Goal: Task Accomplishment & Management: Use online tool/utility

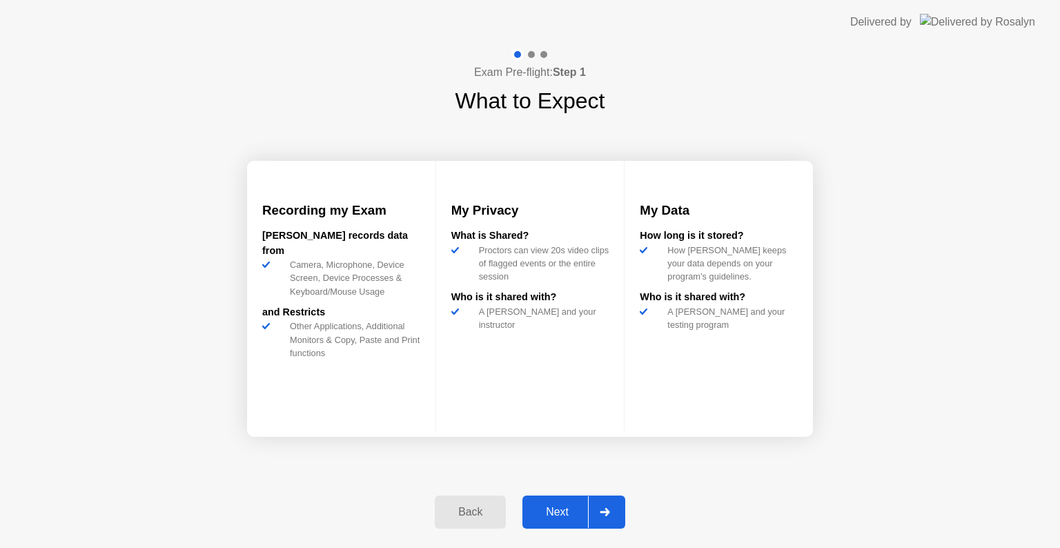
click at [563, 512] on div "Next" at bounding box center [556, 512] width 61 height 12
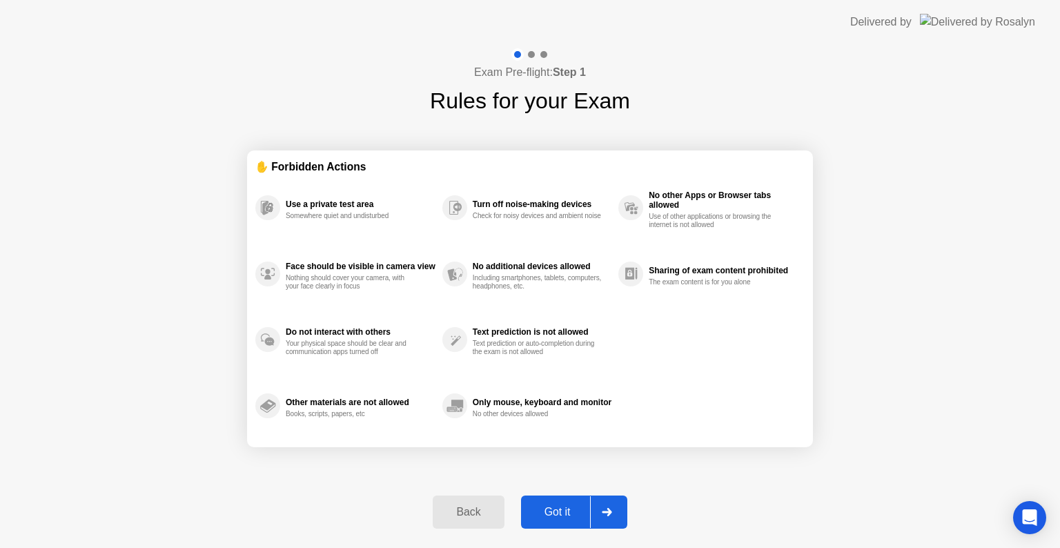
click at [563, 512] on div "Got it" at bounding box center [557, 512] width 65 height 12
select select "**********"
select select "*******"
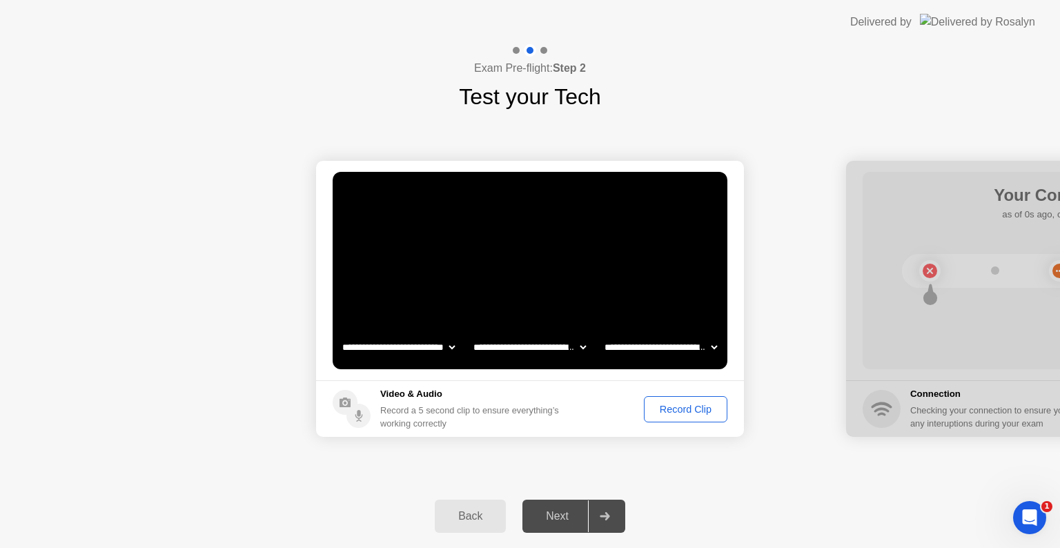
click at [693, 412] on div "Record Clip" at bounding box center [685, 409] width 74 height 11
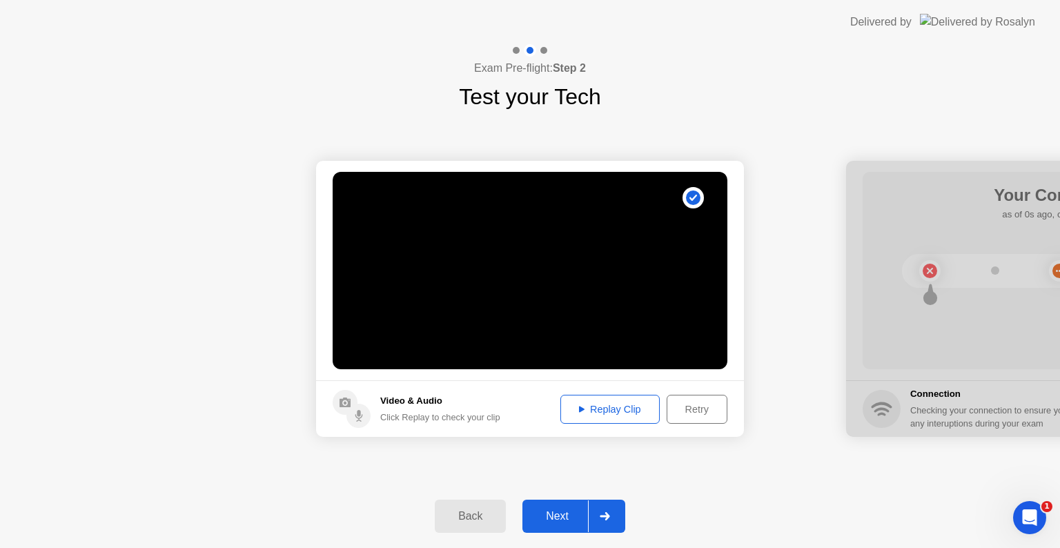
click at [631, 411] on div "Replay Clip" at bounding box center [610, 409] width 90 height 11
click at [566, 513] on div "Next" at bounding box center [556, 516] width 61 height 12
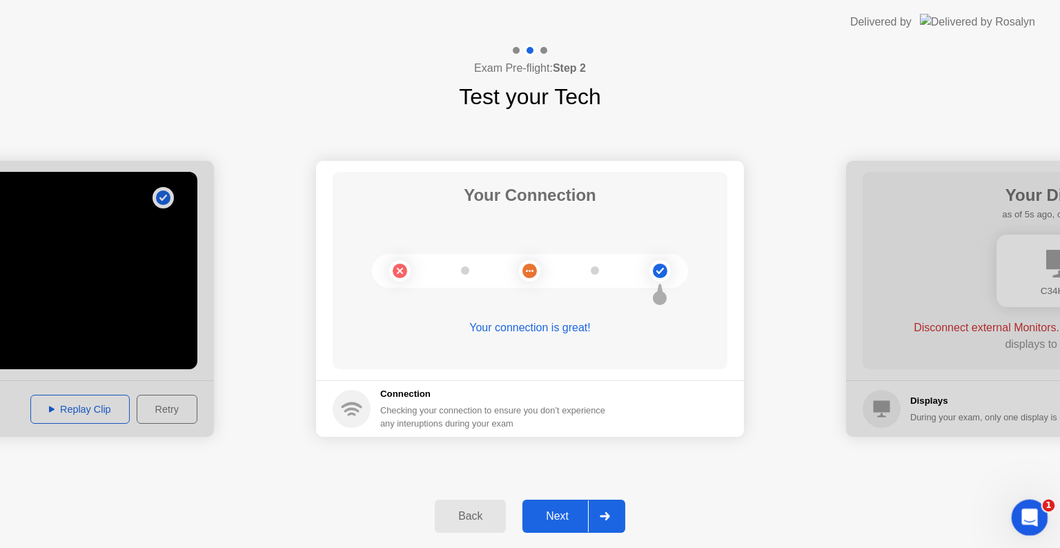
click at [1029, 519] on icon "Open Intercom Messenger" at bounding box center [1027, 515] width 23 height 23
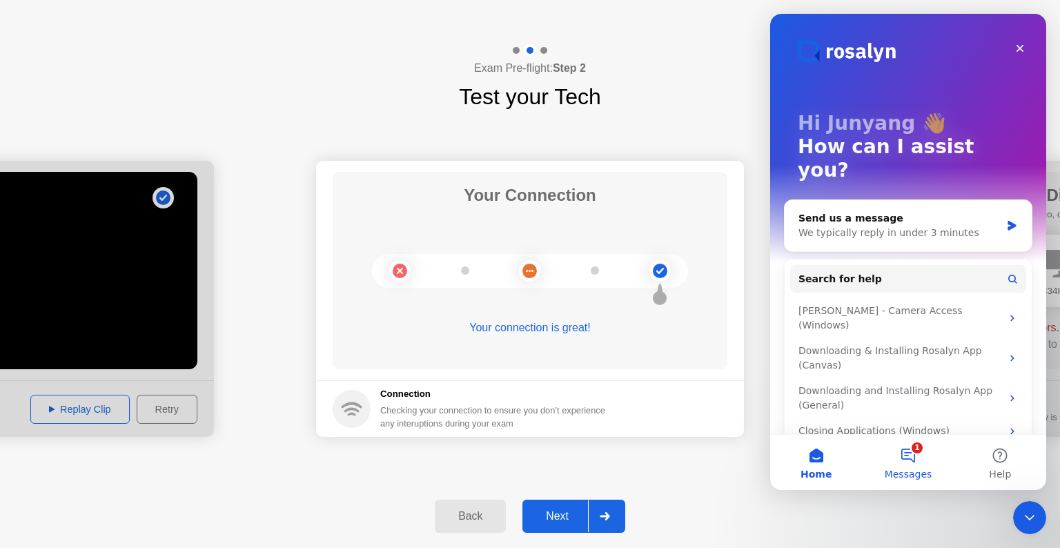
click at [908, 465] on button "1 Messages" at bounding box center [908, 462] width 92 height 55
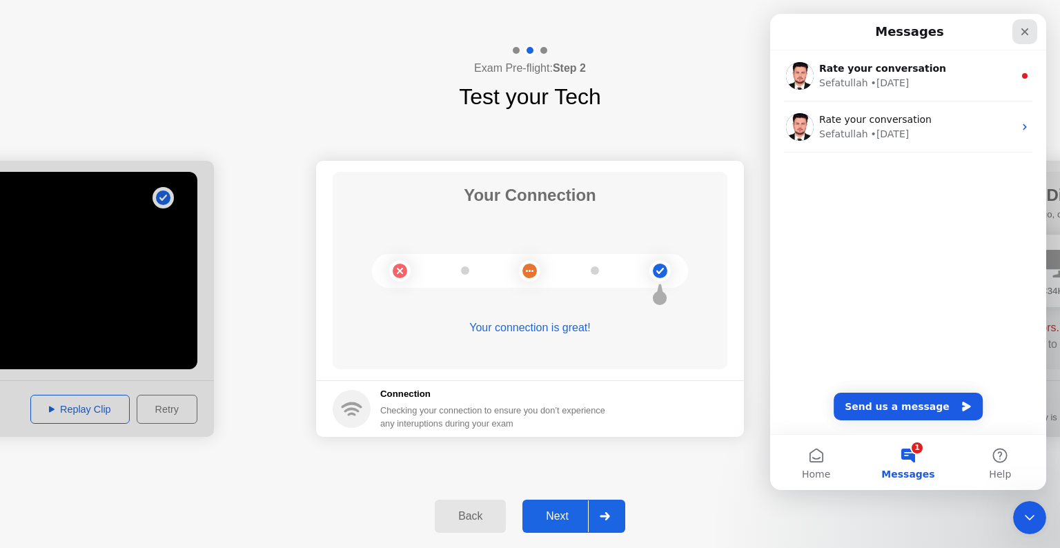
click at [1029, 33] on icon "Close" at bounding box center [1024, 31] width 11 height 11
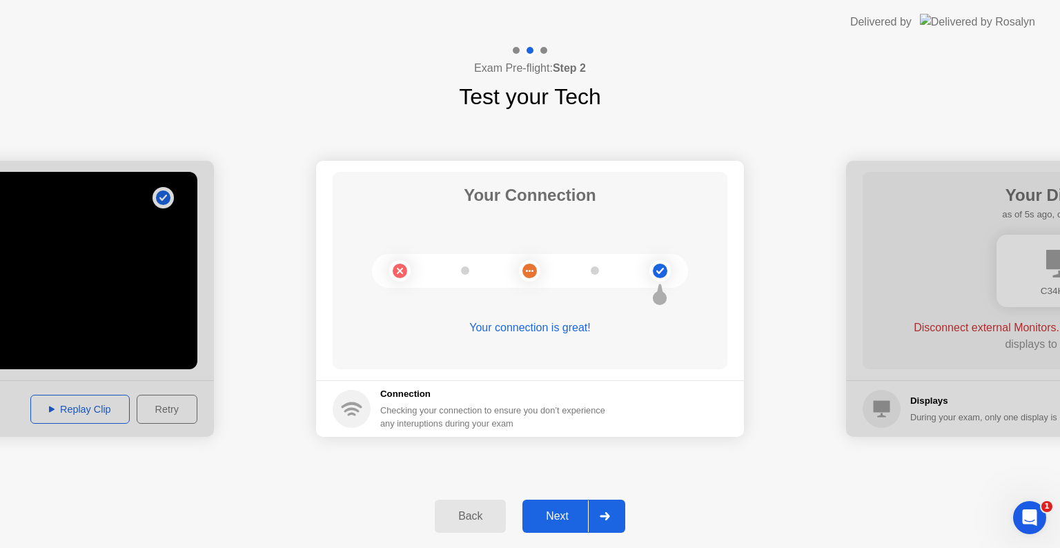
click at [553, 517] on div "Next" at bounding box center [556, 516] width 61 height 12
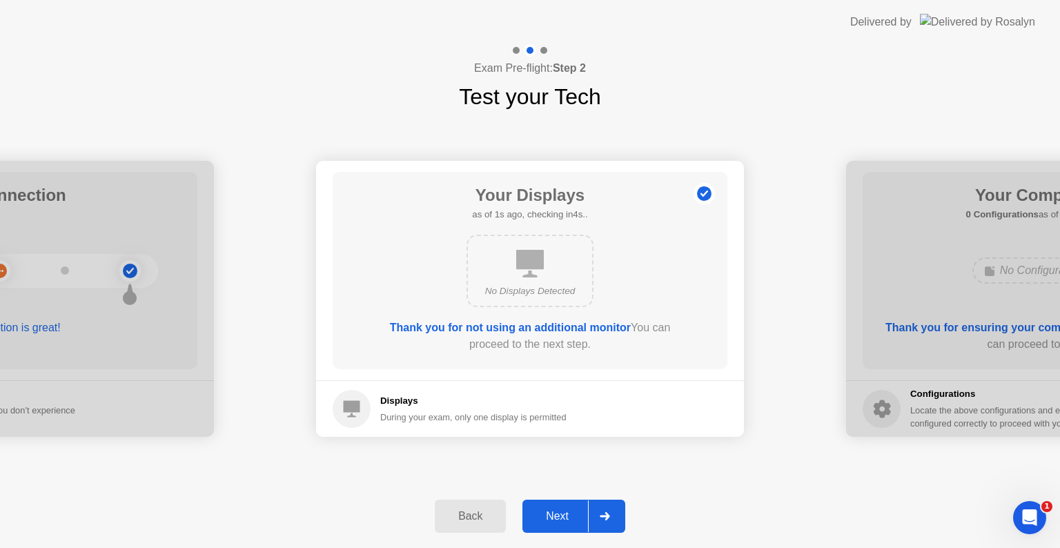
click at [553, 517] on div "Next" at bounding box center [556, 516] width 61 height 12
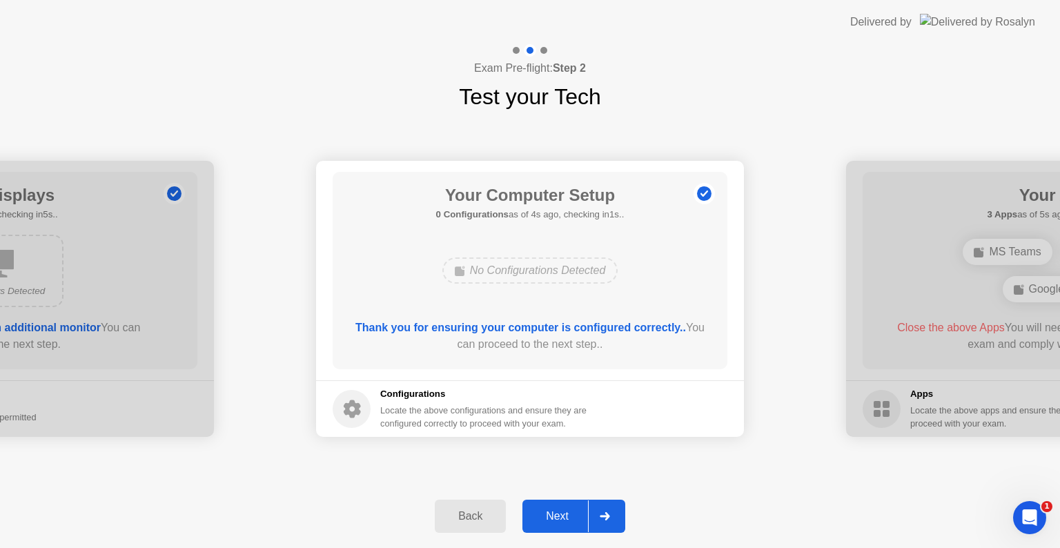
click at [553, 517] on div "Next" at bounding box center [556, 516] width 61 height 12
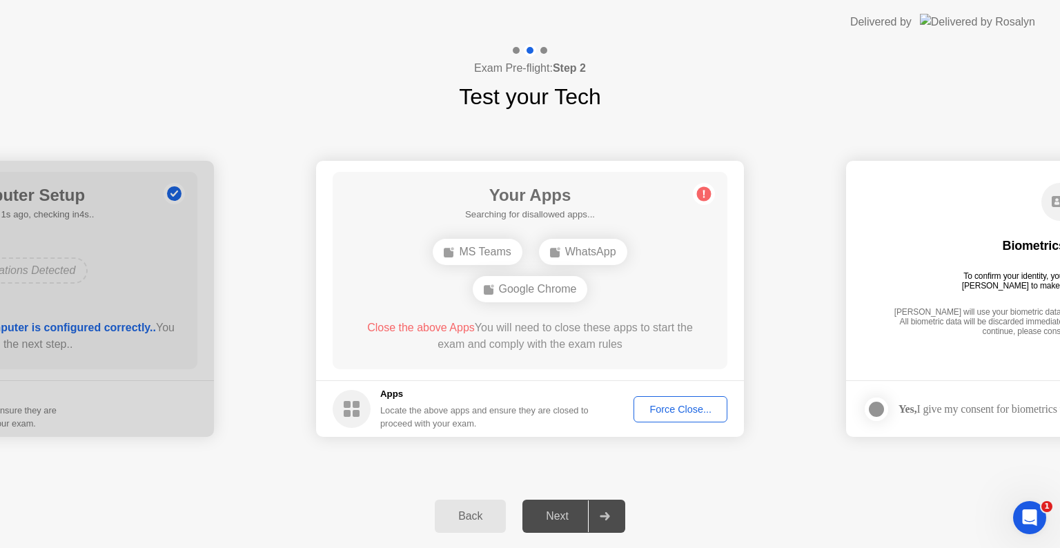
click at [673, 407] on div "Force Close..." at bounding box center [680, 409] width 84 height 11
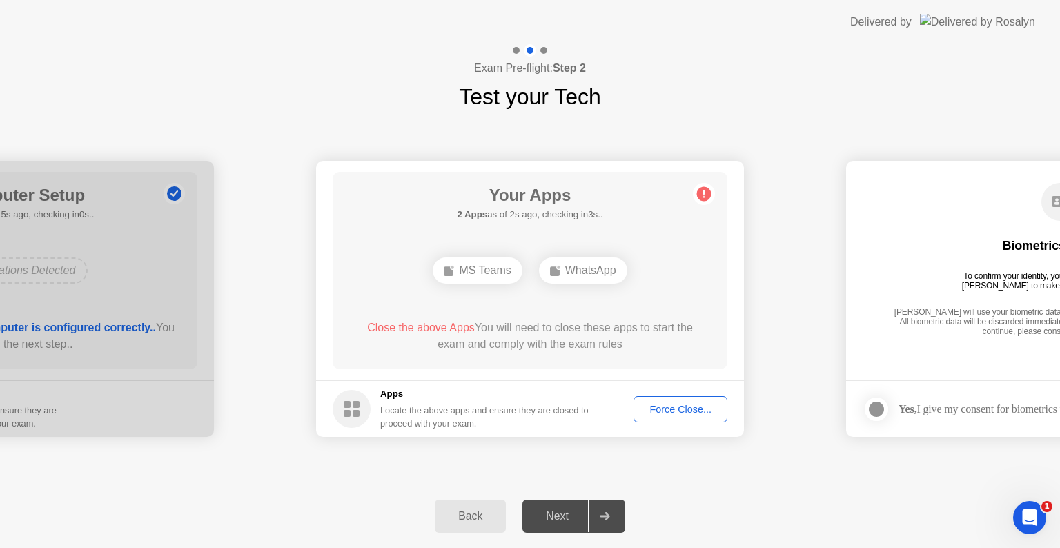
click at [674, 411] on div "Force Close..." at bounding box center [680, 409] width 84 height 11
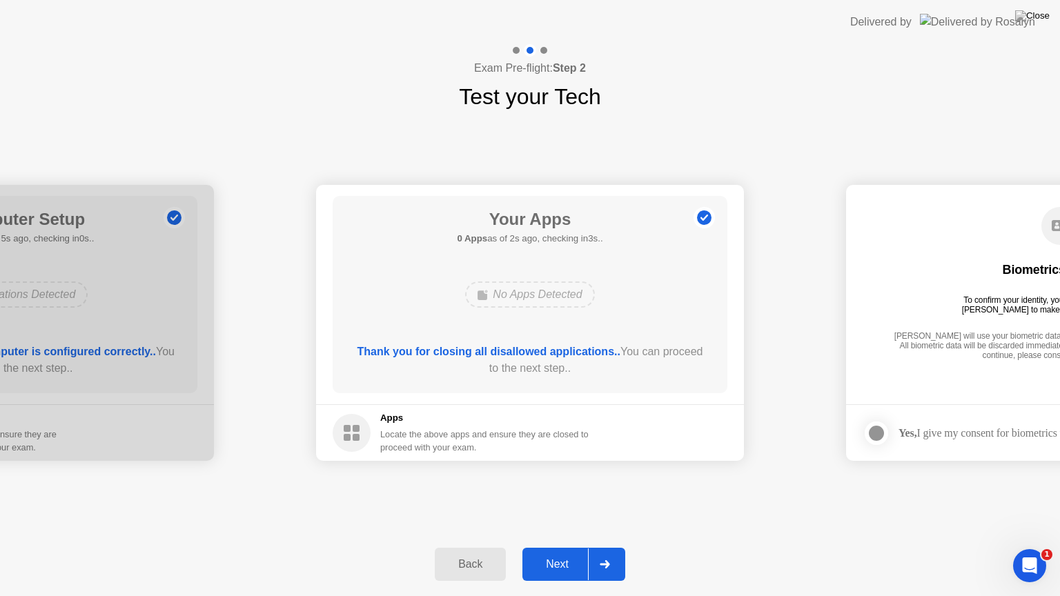
click at [560, 547] on div "Next" at bounding box center [556, 564] width 61 height 12
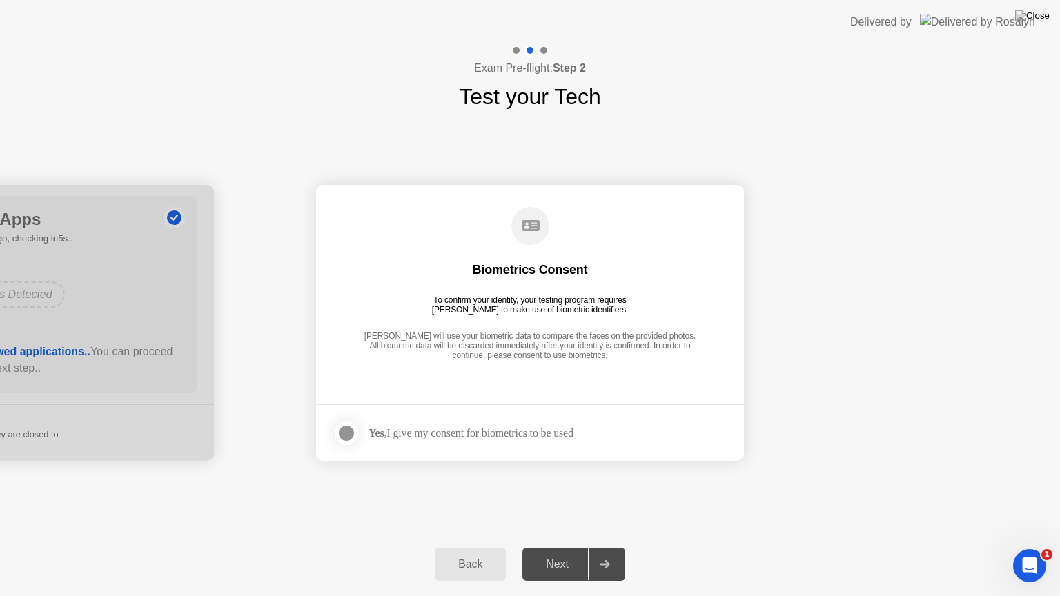
click at [348, 435] on div at bounding box center [346, 433] width 17 height 17
click at [563, 547] on div "Next" at bounding box center [556, 564] width 61 height 12
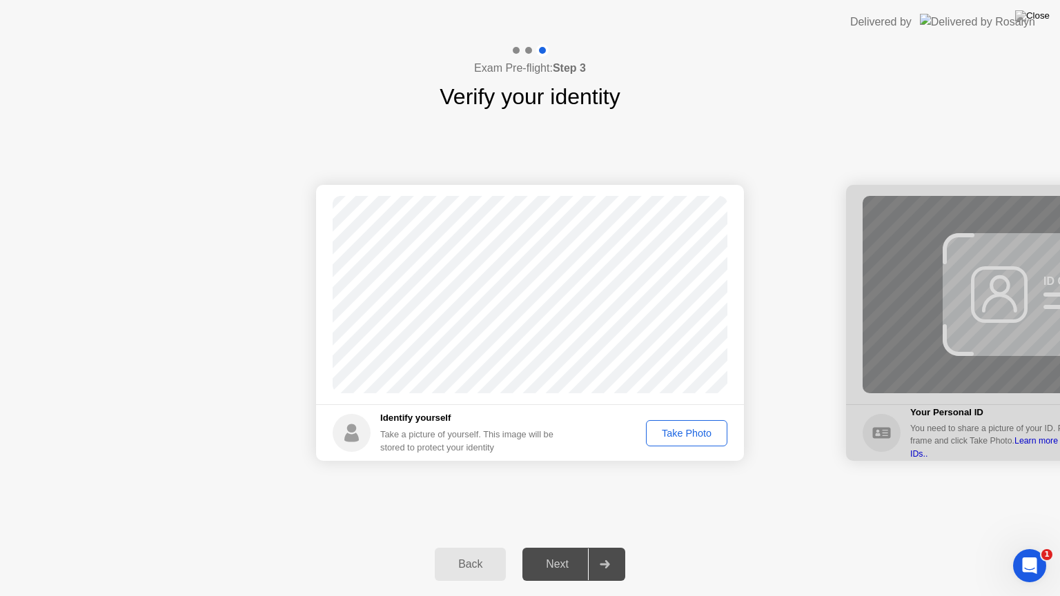
click at [709, 435] on div "Take Photo" at bounding box center [687, 433] width 72 height 11
click at [569, 547] on div "Next" at bounding box center [556, 564] width 61 height 12
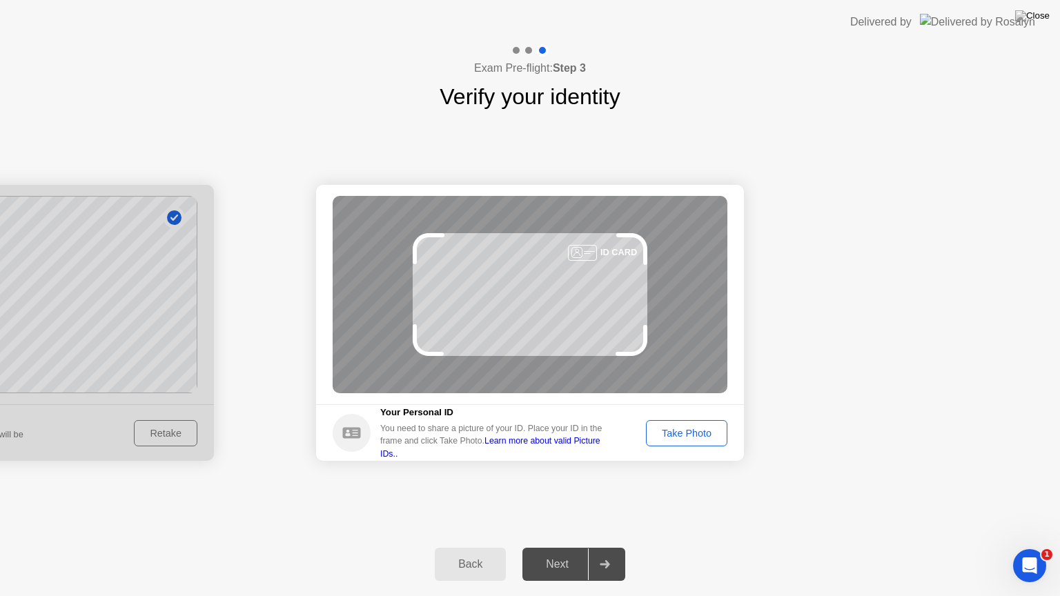
click at [690, 436] on div "Take Photo" at bounding box center [687, 433] width 72 height 11
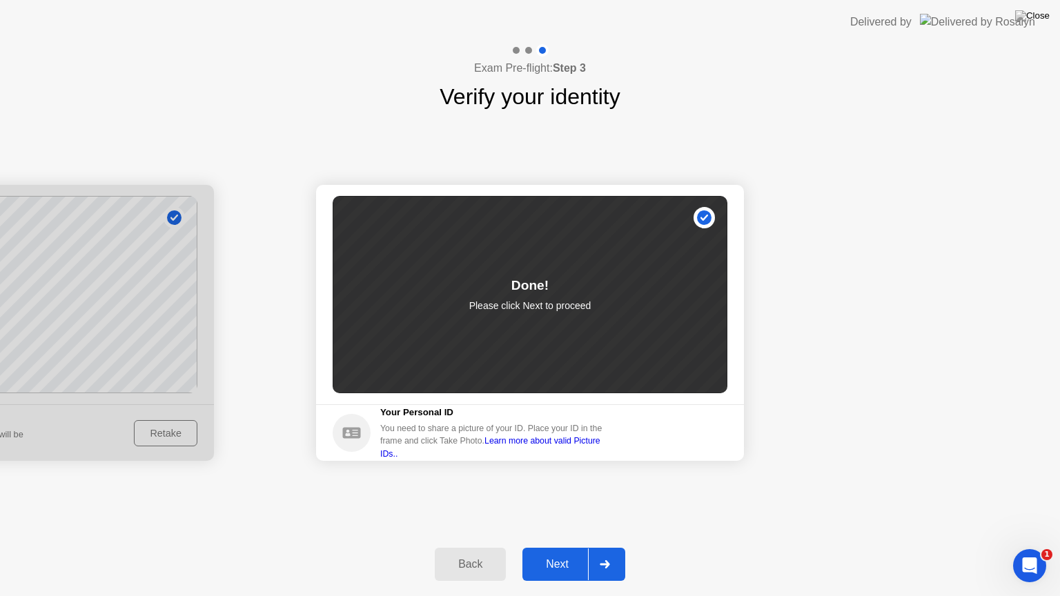
click at [563, 547] on div "Next" at bounding box center [556, 564] width 61 height 12
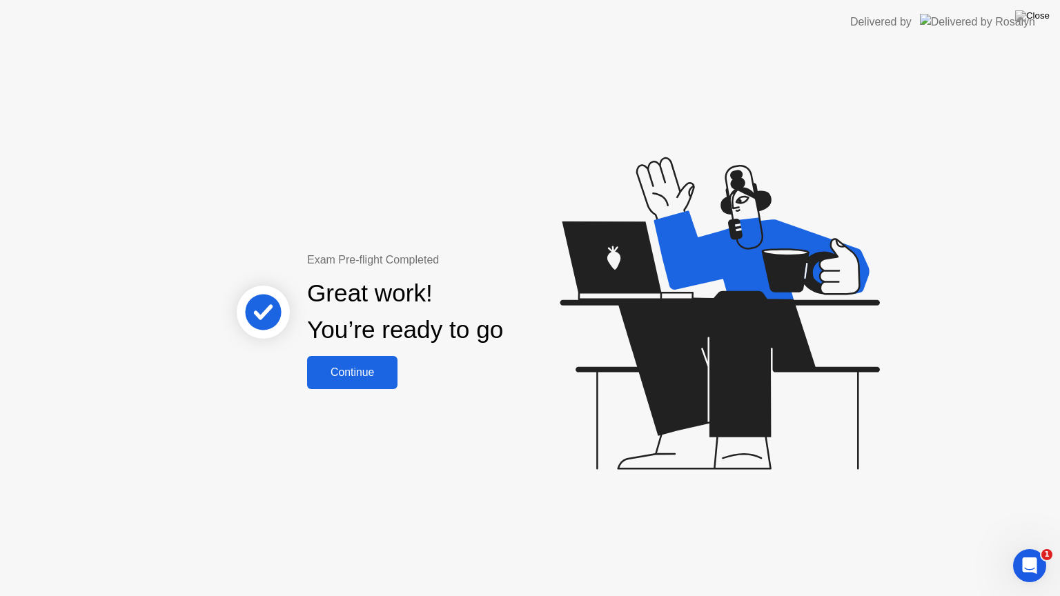
click at [353, 373] on div "Continue" at bounding box center [352, 372] width 82 height 12
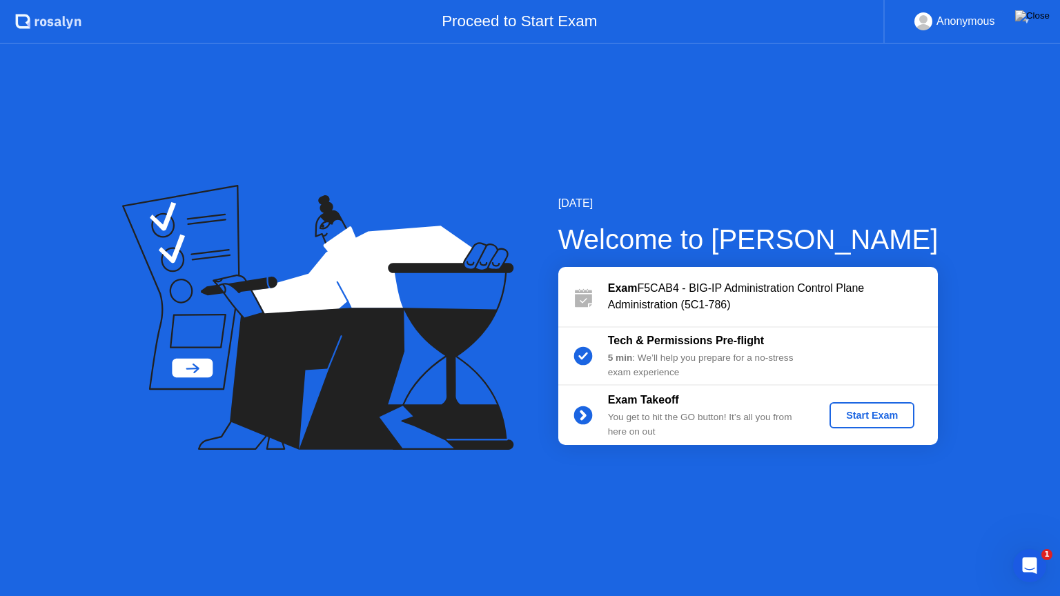
click at [875, 417] on div "Start Exam" at bounding box center [872, 415] width 74 height 11
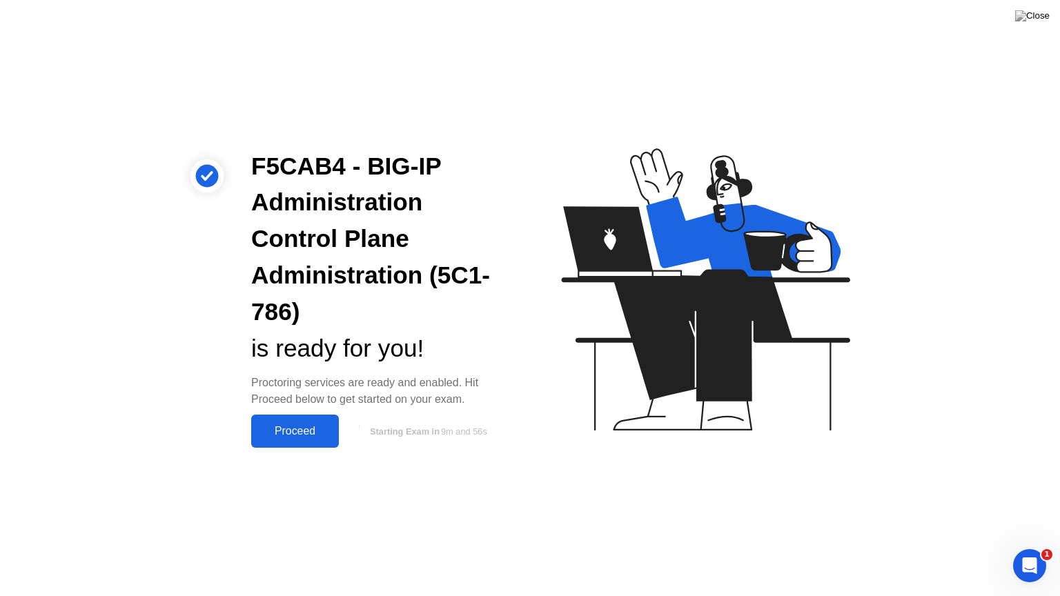
click at [295, 435] on div "Proceed" at bounding box center [294, 431] width 79 height 12
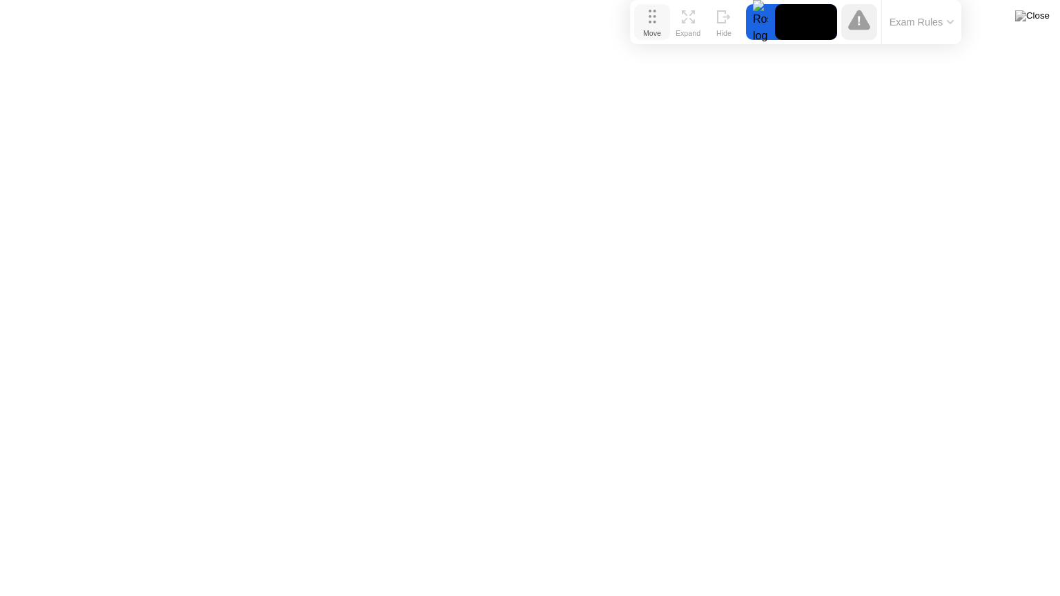
drag, startPoint x: 388, startPoint y: 572, endPoint x: 654, endPoint y: 17, distance: 615.6
click at [654, 17] on icon at bounding box center [652, 17] width 8 height 14
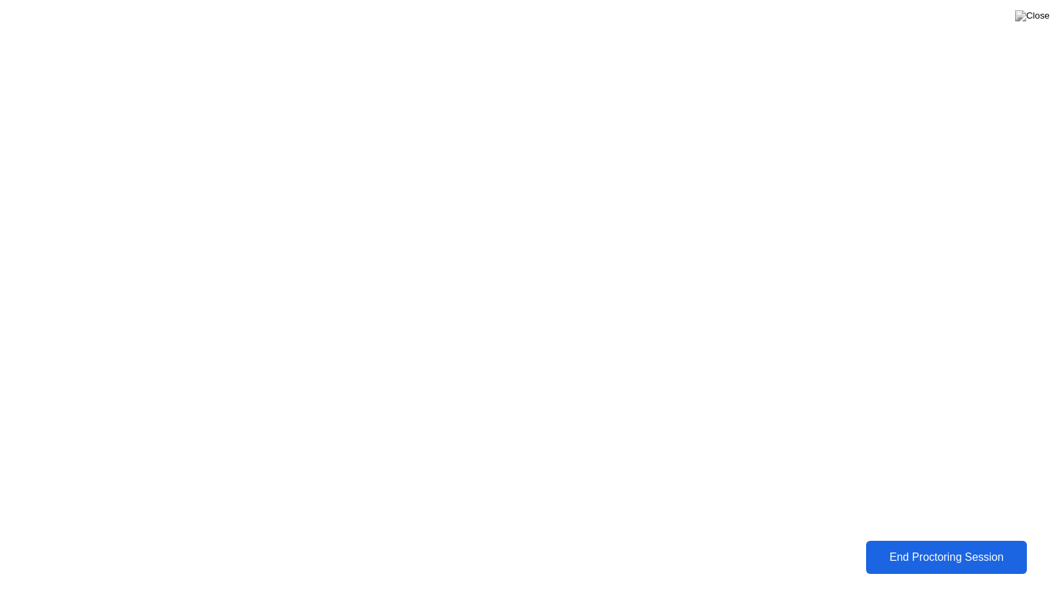
click at [940, 547] on div "End Proctoring Session" at bounding box center [945, 557] width 153 height 12
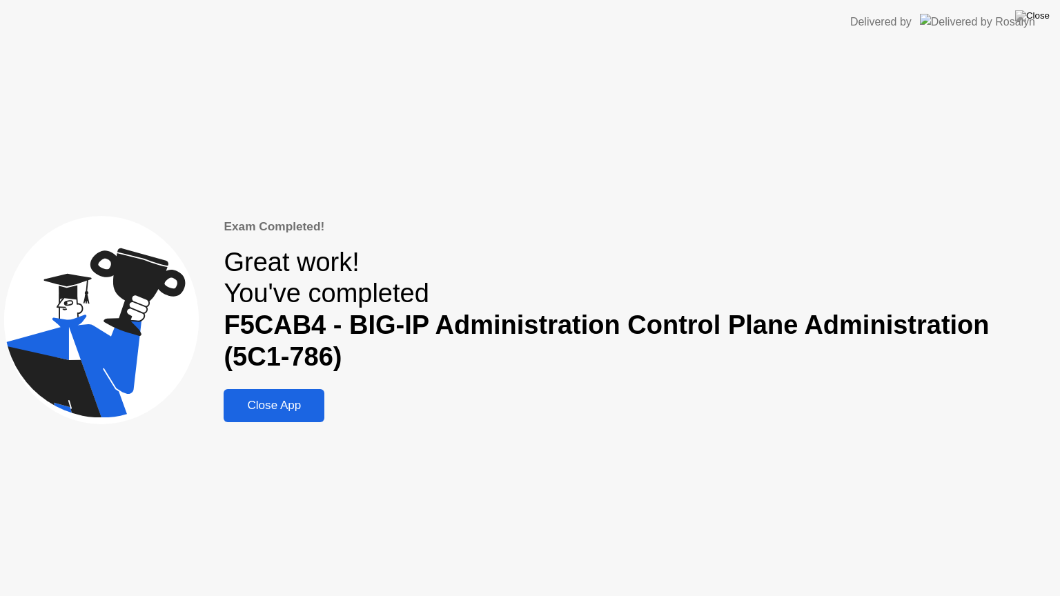
click at [284, 408] on div "Close App" at bounding box center [274, 406] width 92 height 14
